Goal: Find specific fact: Find specific fact

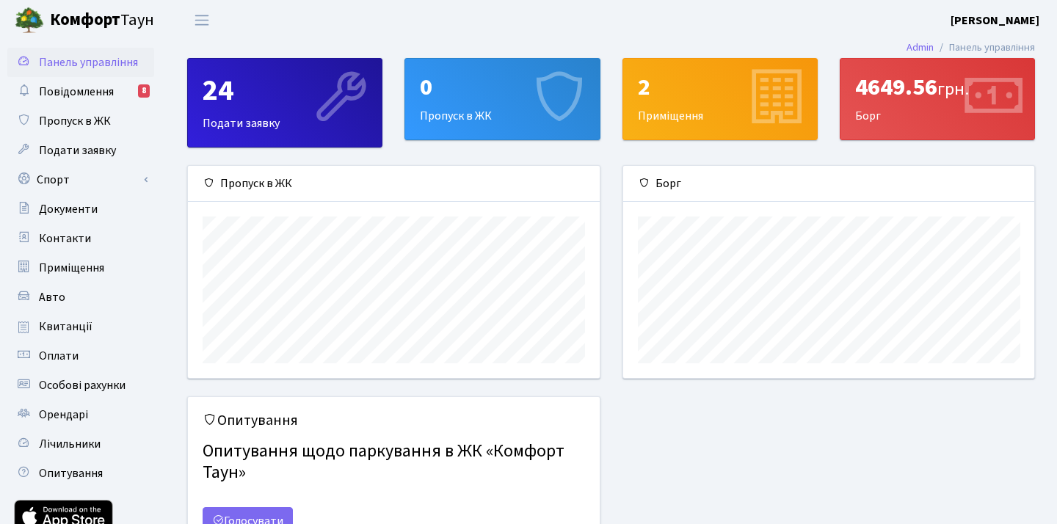
scroll to position [212, 411]
click at [70, 331] on span "Квитанції" at bounding box center [66, 327] width 54 height 16
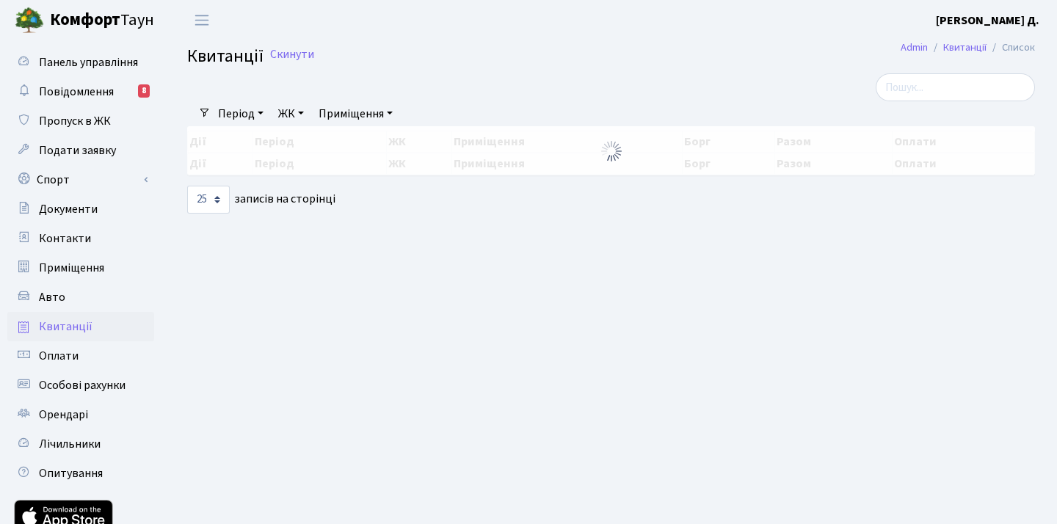
select select "25"
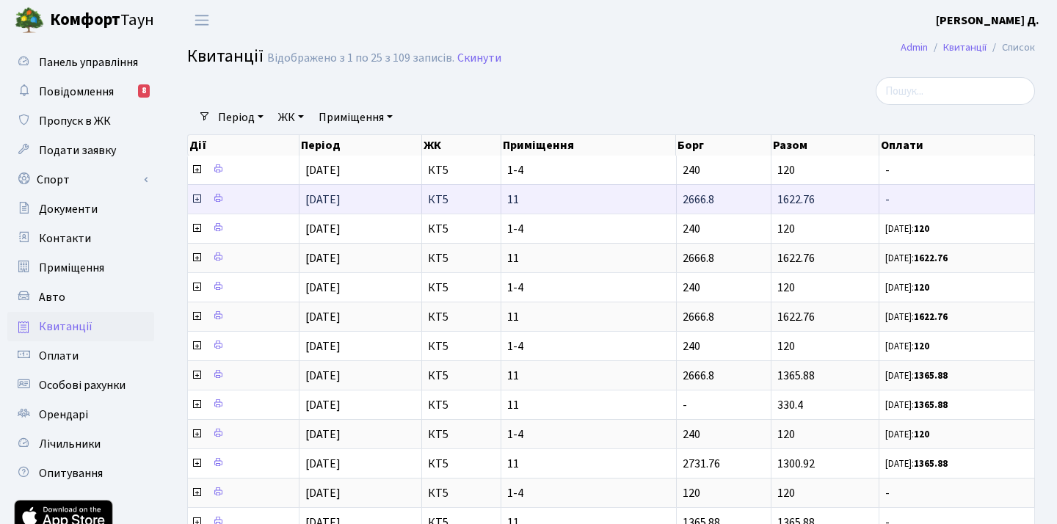
drag, startPoint x: 843, startPoint y: 199, endPoint x: 773, endPoint y: 200, distance: 69.7
click at [773, 200] on td "1622.76" at bounding box center [826, 198] width 108 height 29
copy span "1622.76"
